Goal: Information Seeking & Learning: Learn about a topic

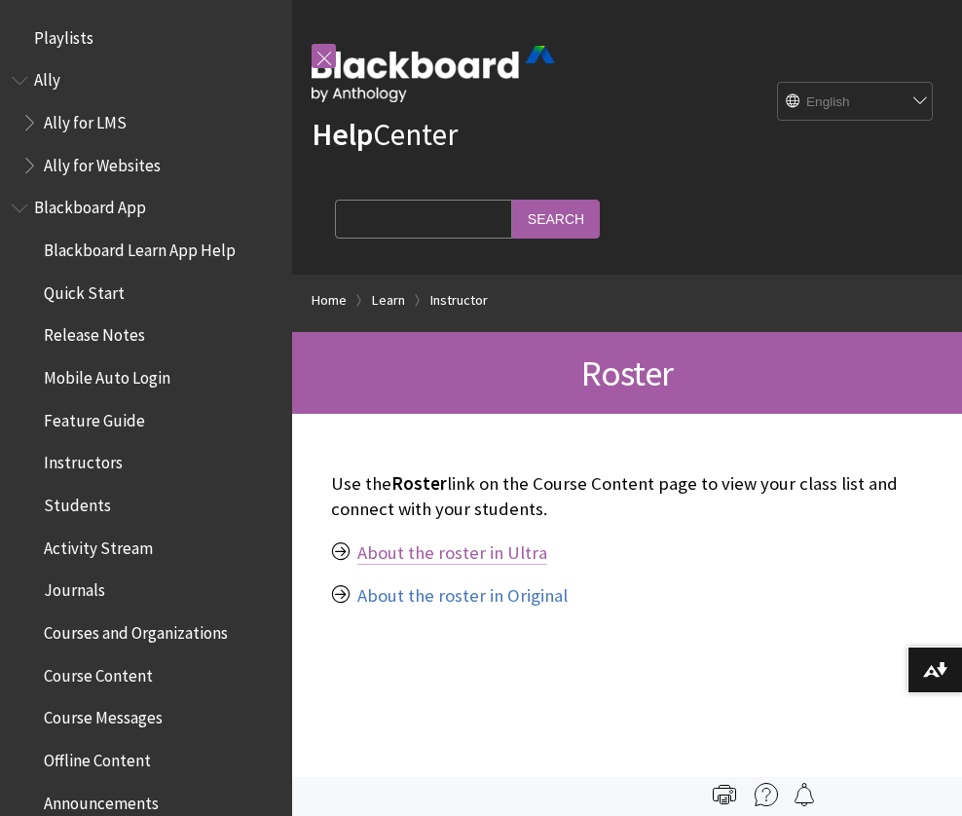
click at [491, 554] on link "About the roster in Ultra" at bounding box center [453, 553] width 190 height 23
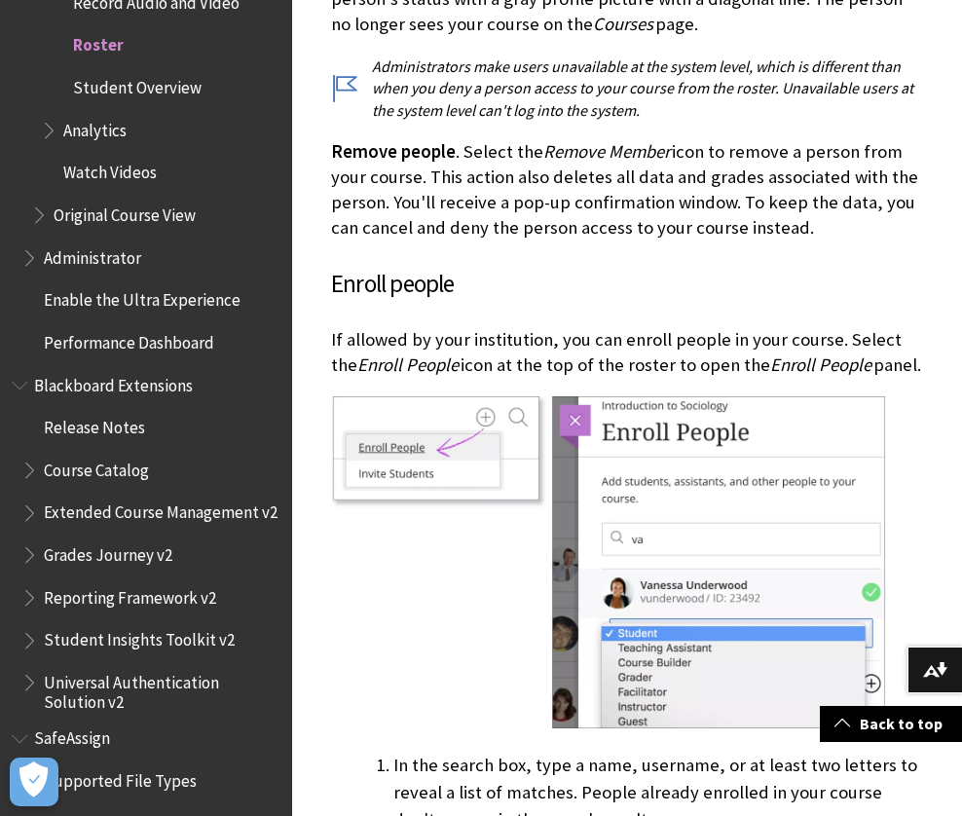
scroll to position [2931, 0]
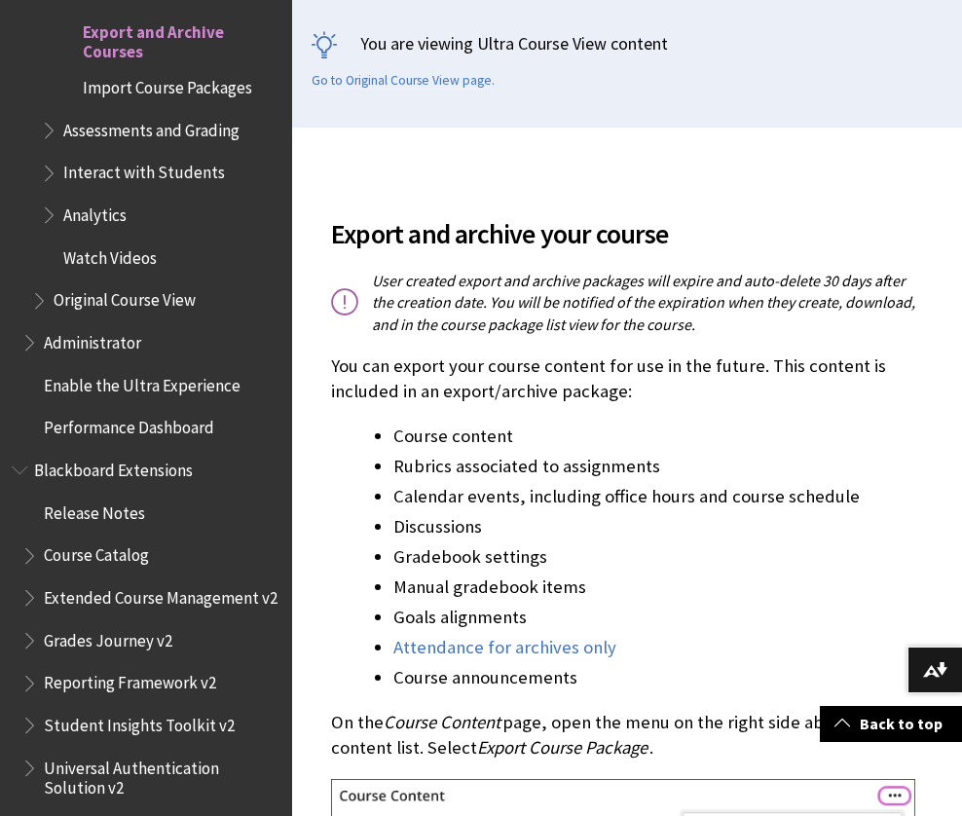
scroll to position [461, 0]
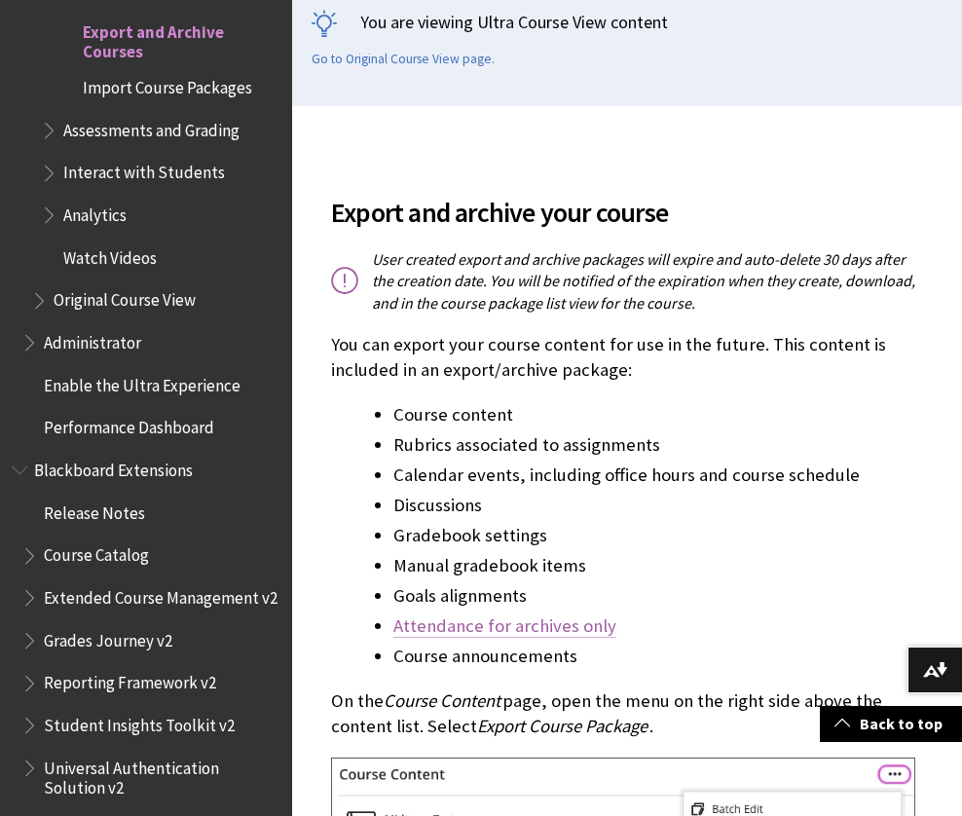
click at [595, 627] on link "Attendance for archives only" at bounding box center [505, 626] width 223 height 23
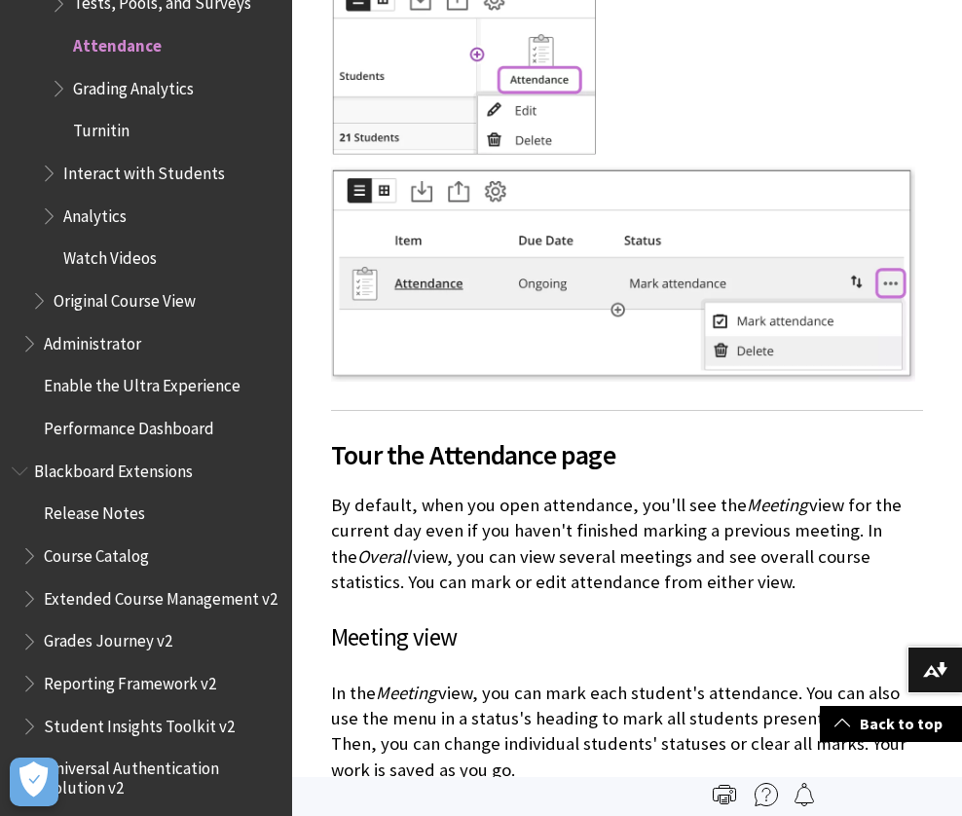
scroll to position [3747, 0]
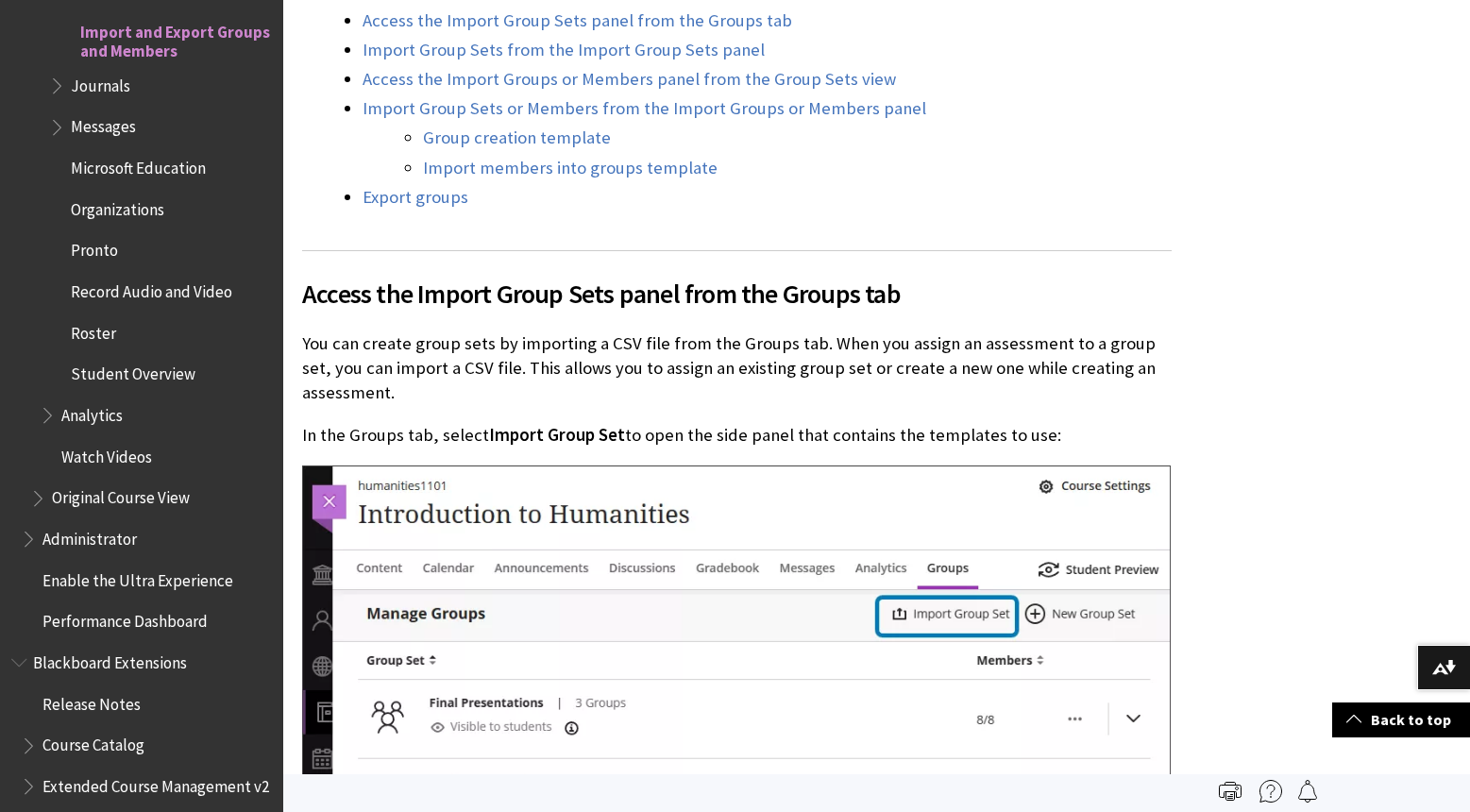
scroll to position [774, 0]
